Goal: Task Accomplishment & Management: Manage account settings

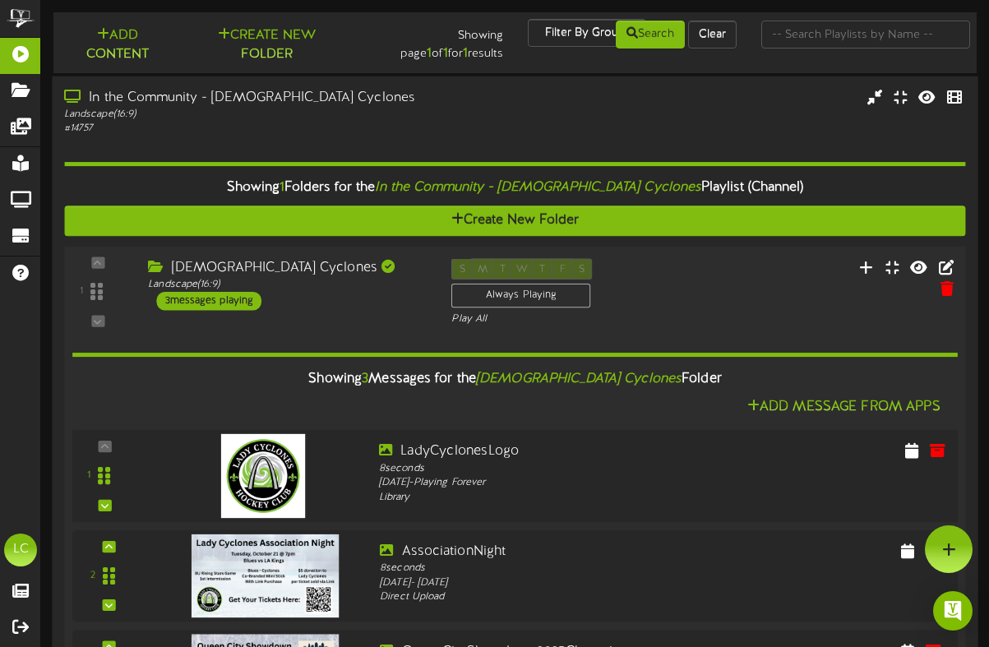
scroll to position [116, 0]
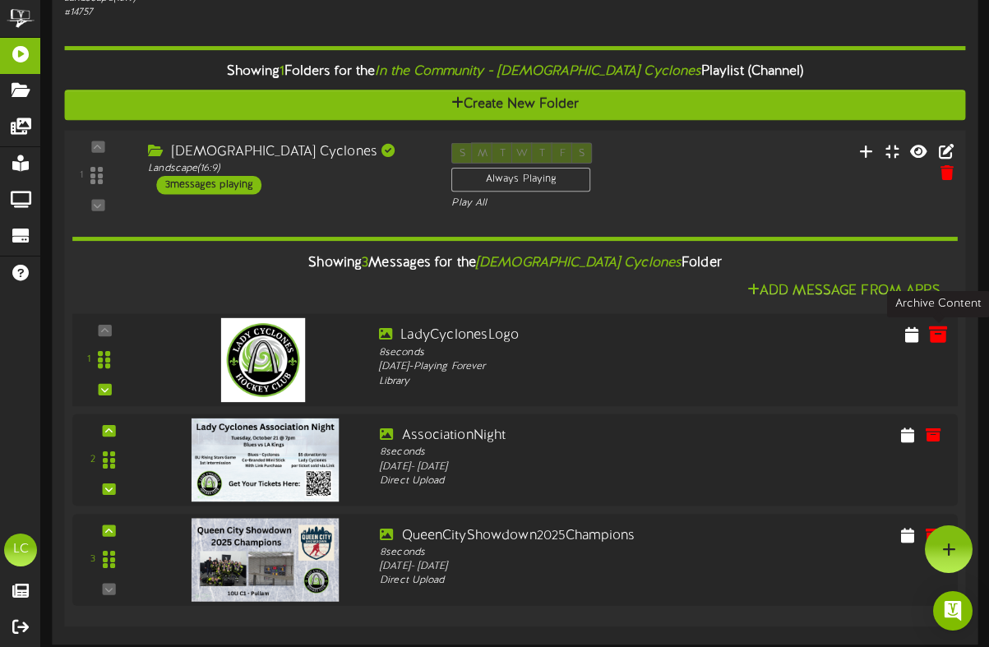
click at [937, 336] on icon at bounding box center [938, 334] width 18 height 18
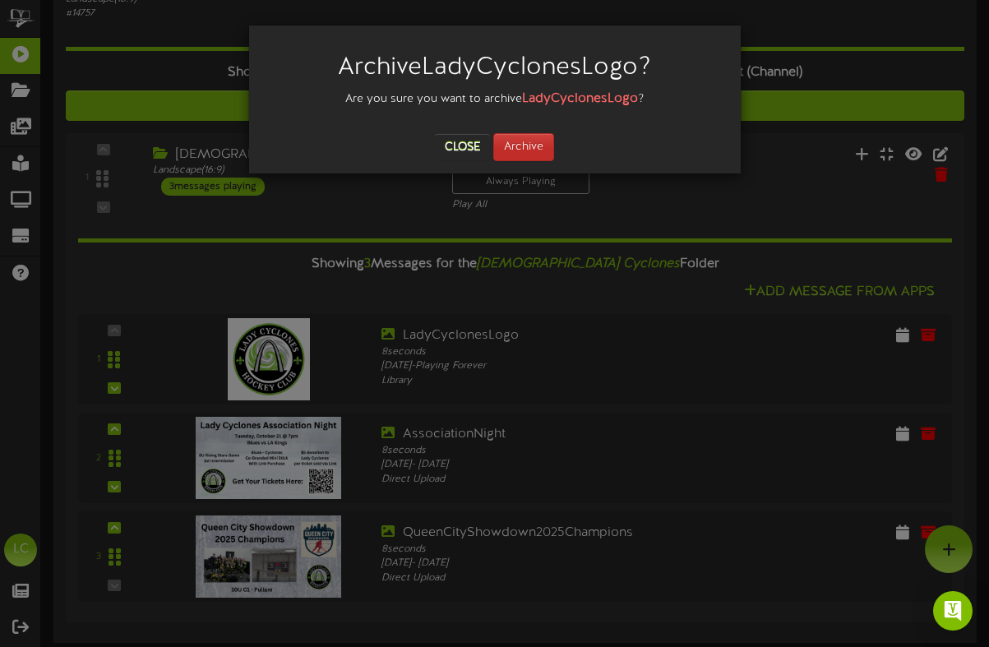
click at [529, 150] on button "Archive" at bounding box center [523, 147] width 61 height 28
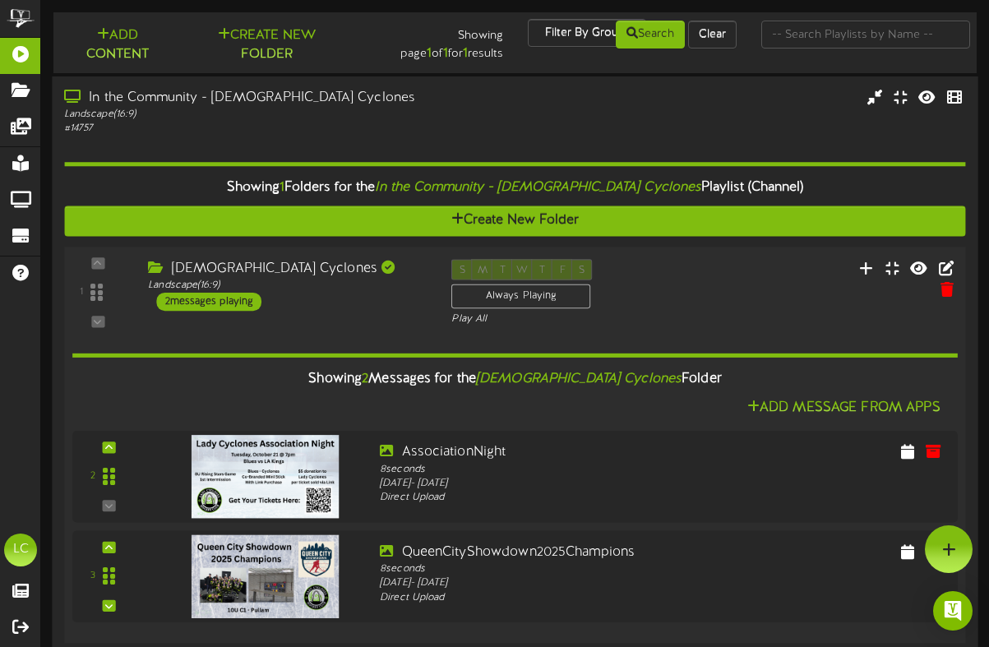
scroll to position [17, 0]
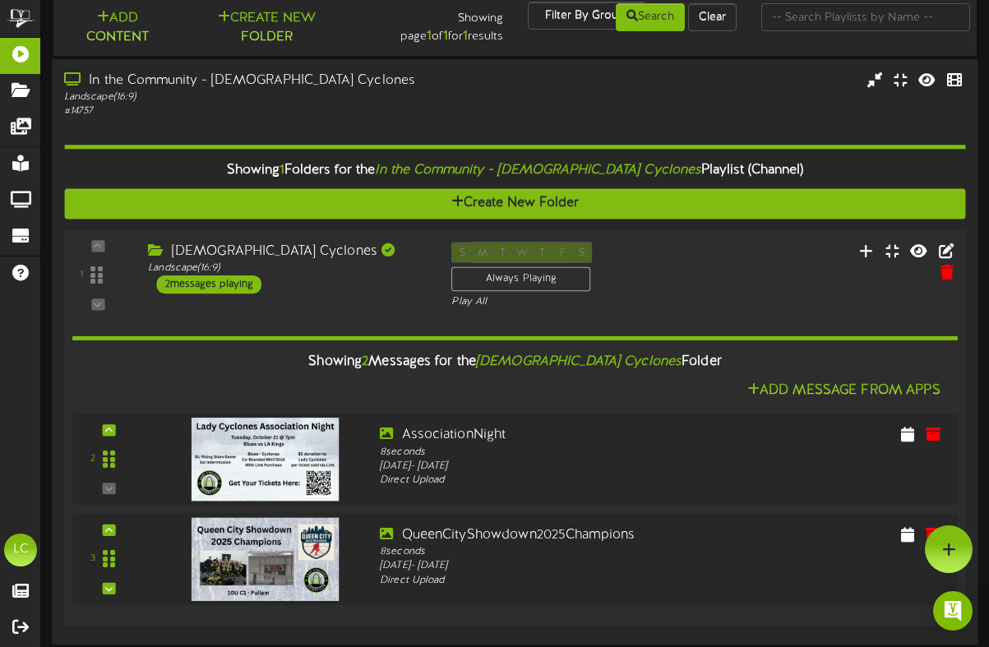
click at [592, 363] on icon "[DEMOGRAPHIC_DATA] Cyclones" at bounding box center [579, 361] width 206 height 15
click at [202, 281] on div "2 messages playing" at bounding box center [208, 284] width 105 height 18
click at [937, 247] on icon at bounding box center [946, 249] width 18 height 18
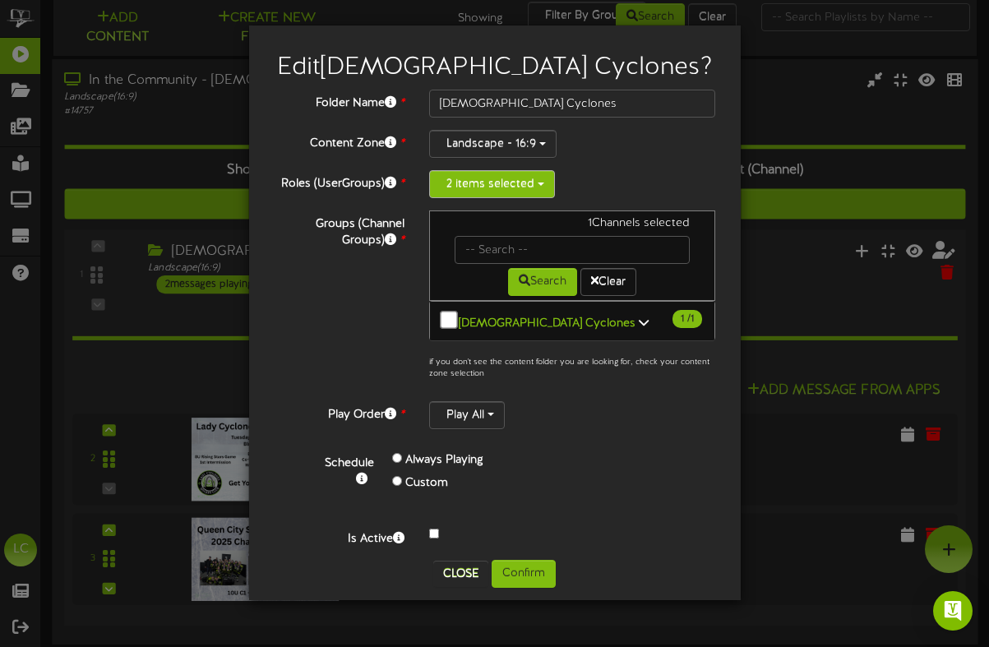
click at [542, 183] on span "button" at bounding box center [541, 183] width 7 height 3
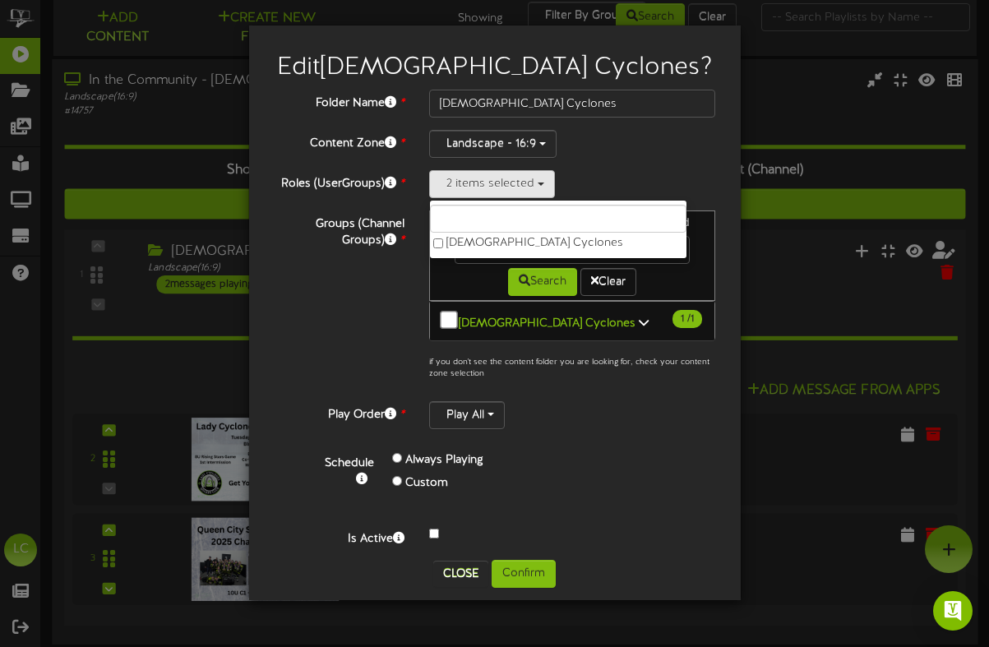
click at [699, 154] on div "Landscape - 16:9" at bounding box center [572, 144] width 287 height 28
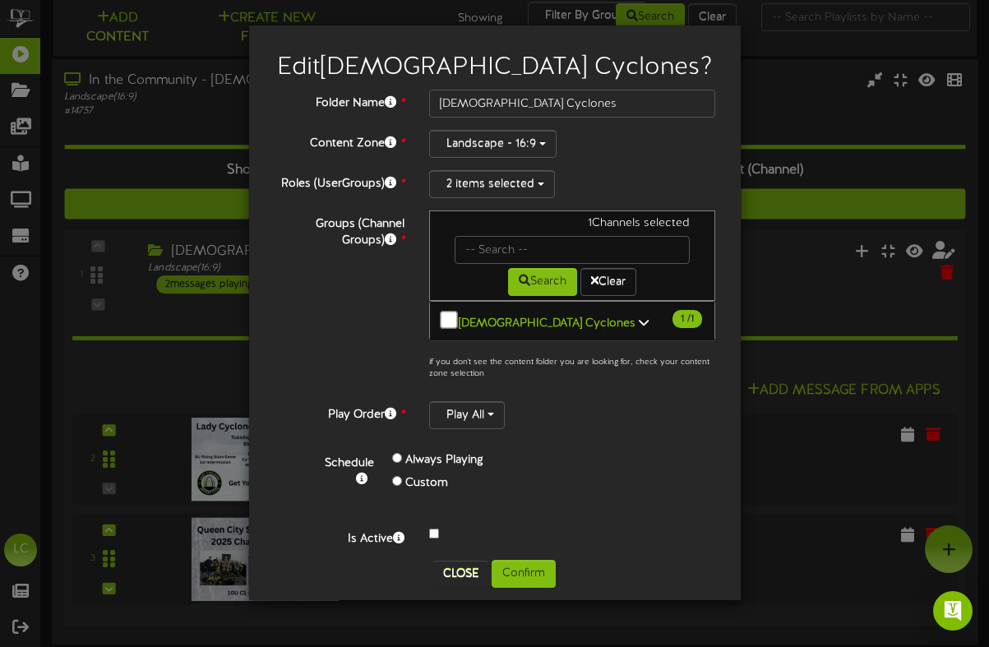
click at [469, 581] on button "Close" at bounding box center [460, 574] width 55 height 26
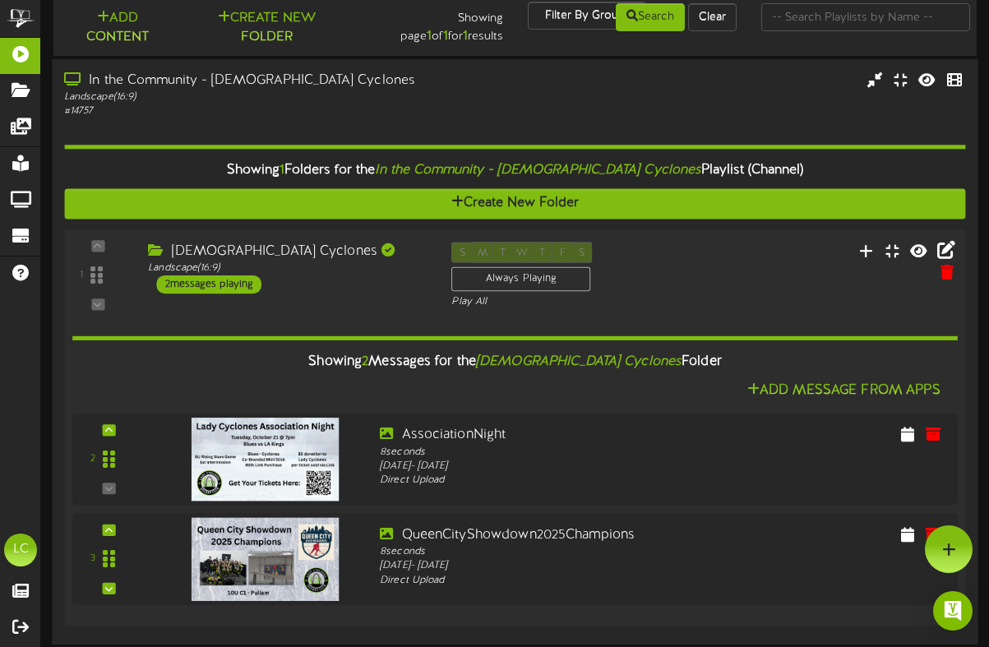
scroll to position [0, 0]
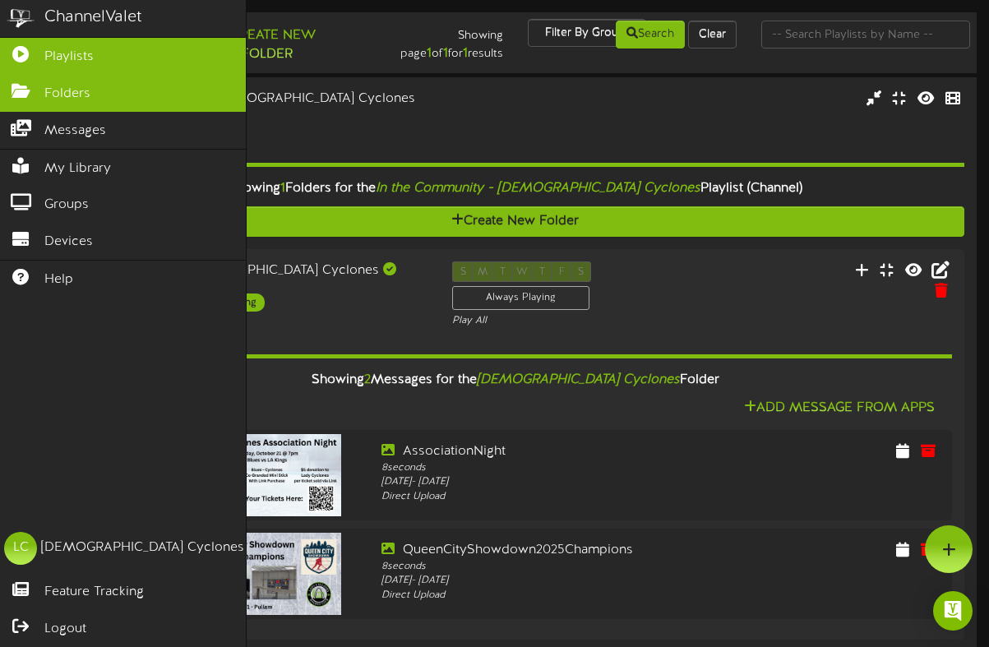
click at [21, 93] on icon at bounding box center [20, 89] width 41 height 12
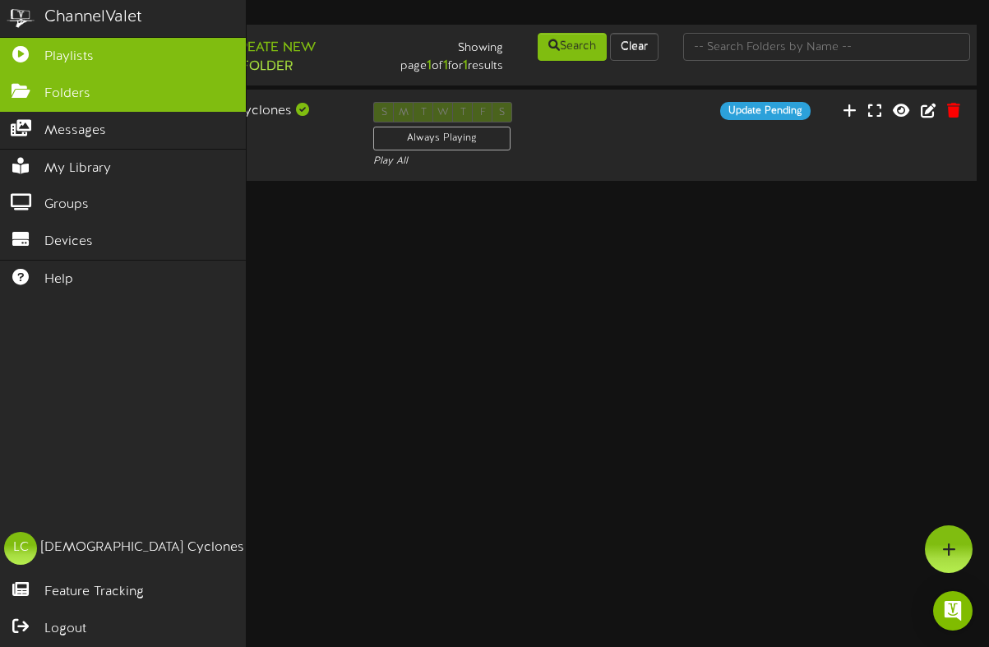
click at [55, 54] on span "Playlists" at bounding box center [68, 57] width 49 height 19
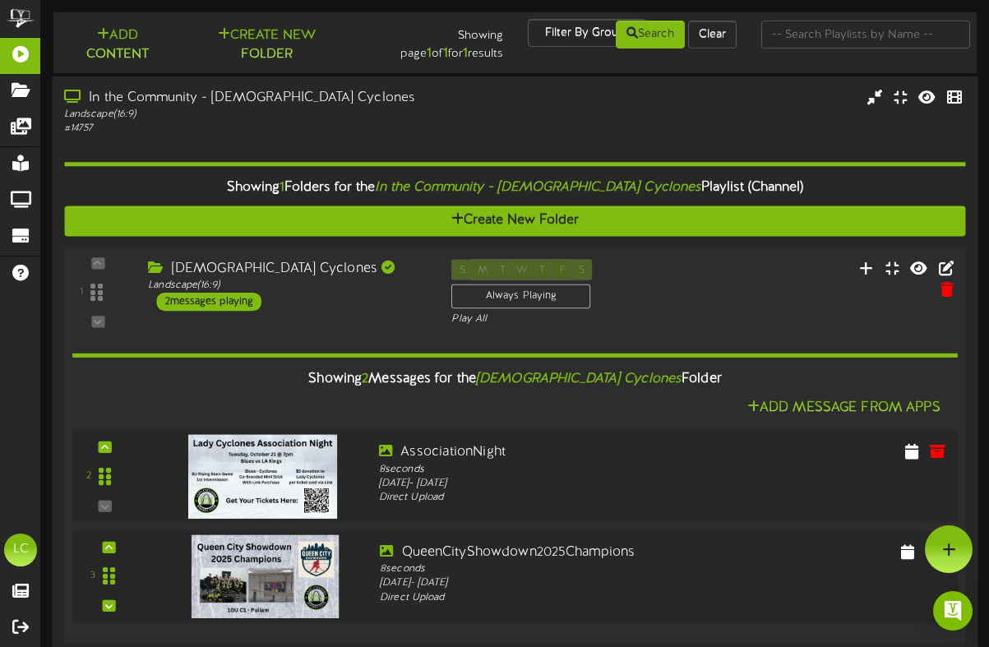
scroll to position [17, 0]
